Goal: Communication & Community: Connect with others

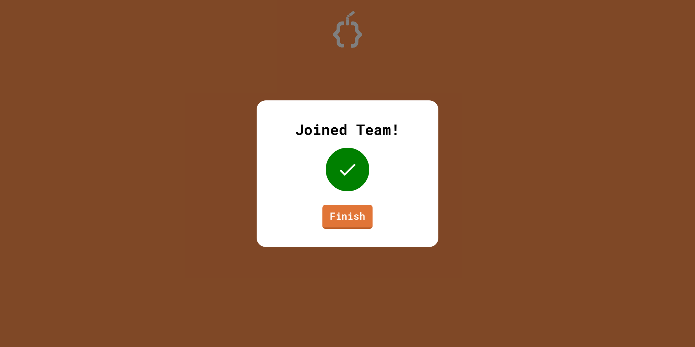
click at [354, 218] on link "Finish" at bounding box center [347, 216] width 50 height 24
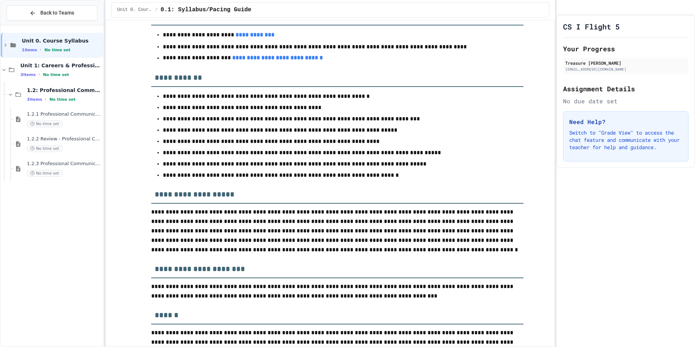
scroll to position [363, 0]
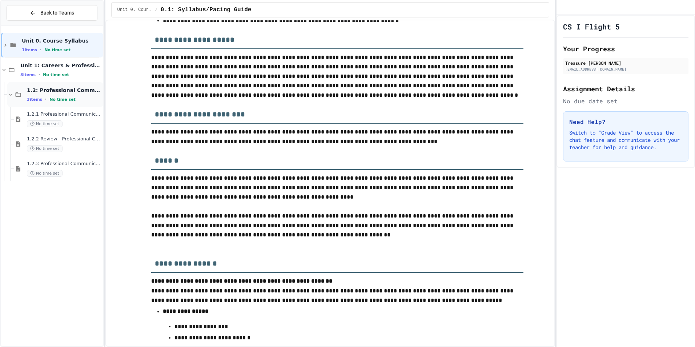
click at [46, 99] on div "3 items • No time set" at bounding box center [64, 99] width 75 height 6
click at [47, 101] on div "3 items • No time set" at bounding box center [64, 99] width 75 height 6
click at [61, 114] on span "1.2.1 Professional Communication" at bounding box center [64, 114] width 75 height 6
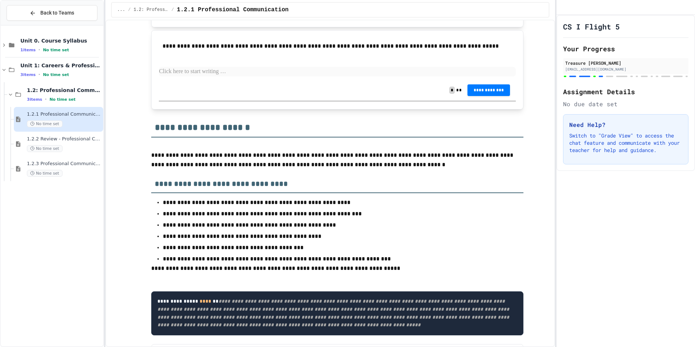
scroll to position [1526, 0]
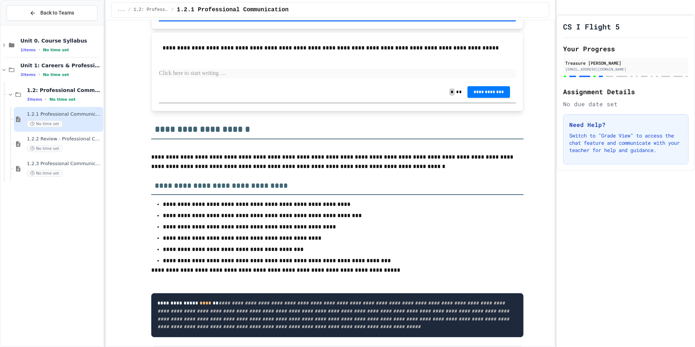
drag, startPoint x: 162, startPoint y: 114, endPoint x: 367, endPoint y: 80, distance: 208.5
click at [328, 104] on div "**********" at bounding box center [337, 71] width 372 height 79
